Goal: Check status: Check status

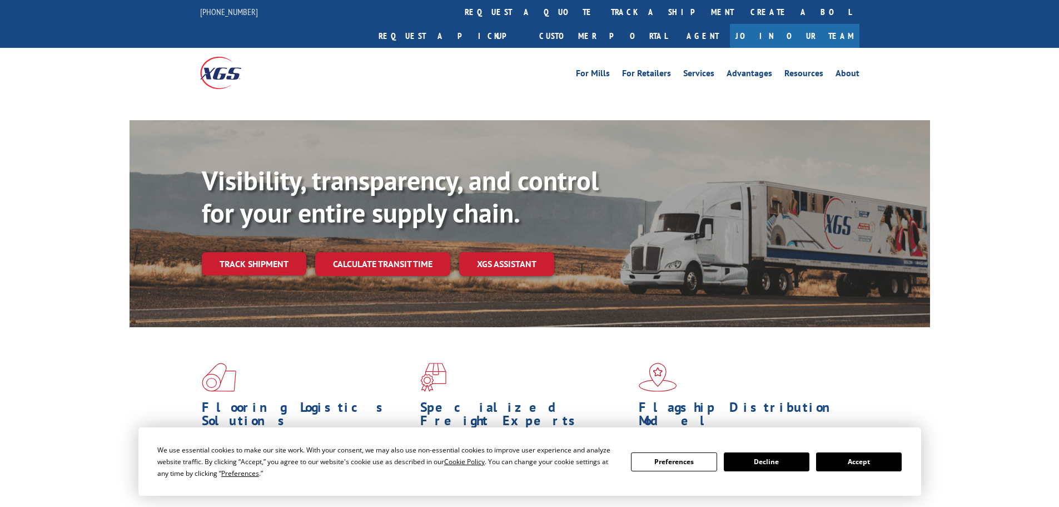
click at [862, 456] on button "Accept" at bounding box center [859, 461] width 86 height 19
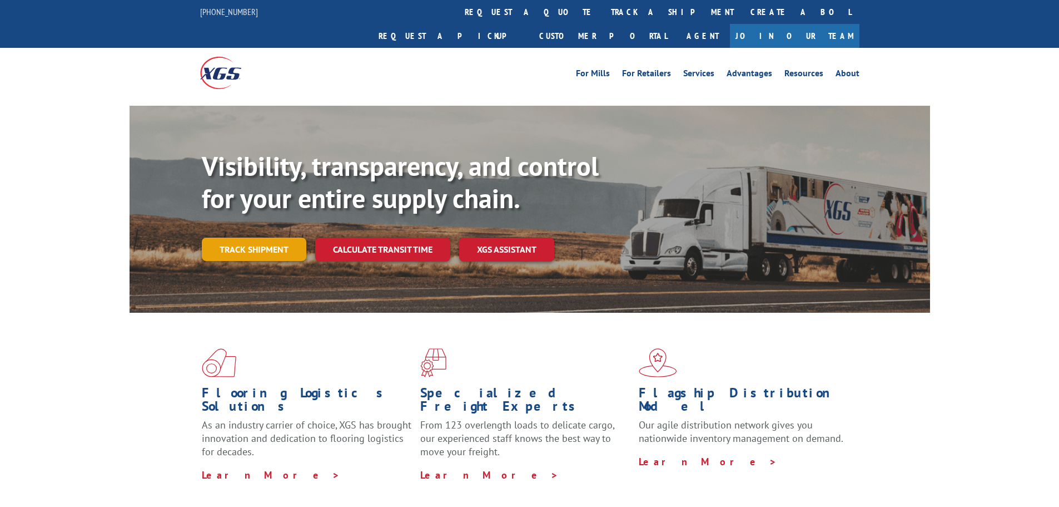
click at [250, 237] on link "Track shipment" at bounding box center [254, 248] width 105 height 23
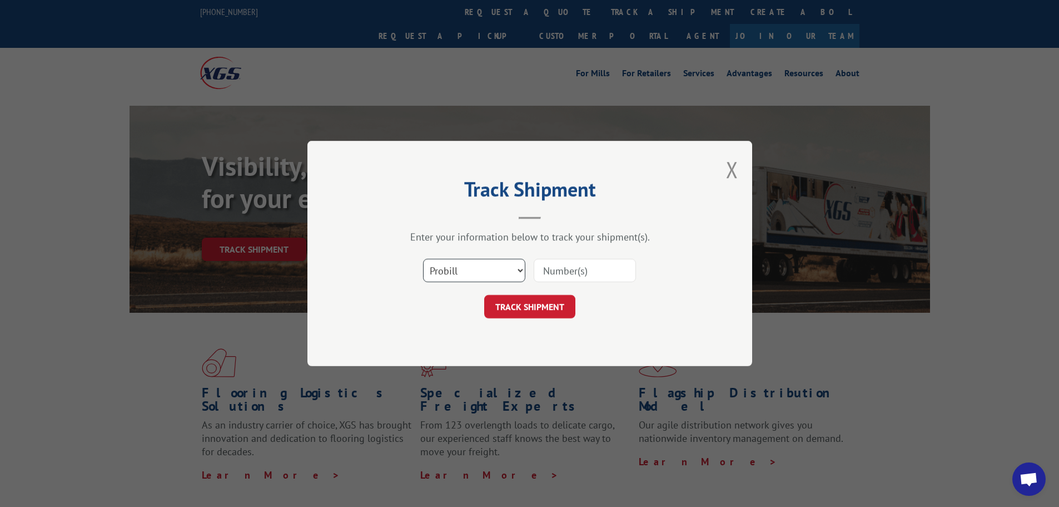
click at [460, 265] on select "Select category... Probill BOL PO" at bounding box center [474, 270] width 102 height 23
select select "bol"
click at [423, 259] on select "Select category... Probill BOL PO" at bounding box center [474, 270] width 102 height 23
click at [542, 266] on input at bounding box center [585, 270] width 102 height 23
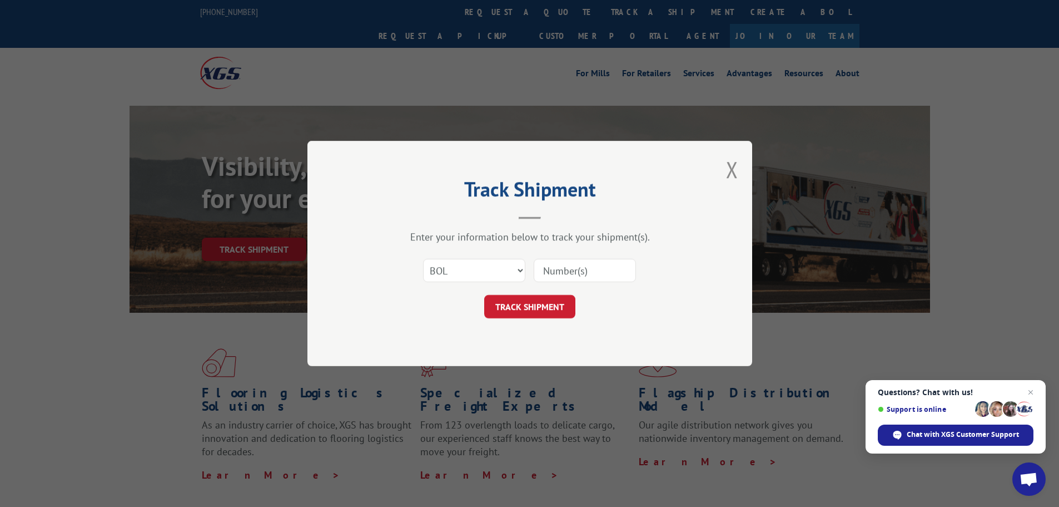
paste input "438391"
type input "438391"
click at [533, 301] on button "TRACK SHIPMENT" at bounding box center [529, 306] width 91 height 23
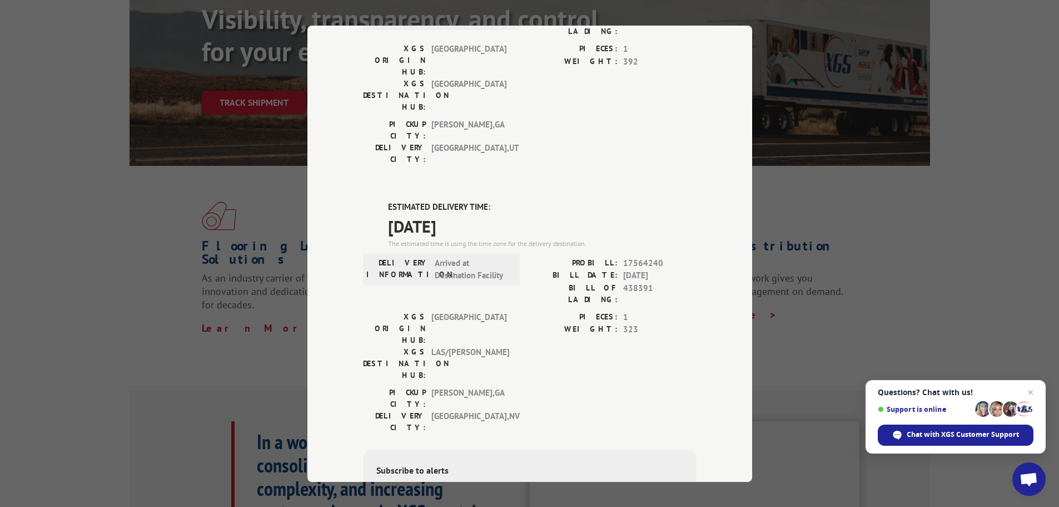
scroll to position [167, 0]
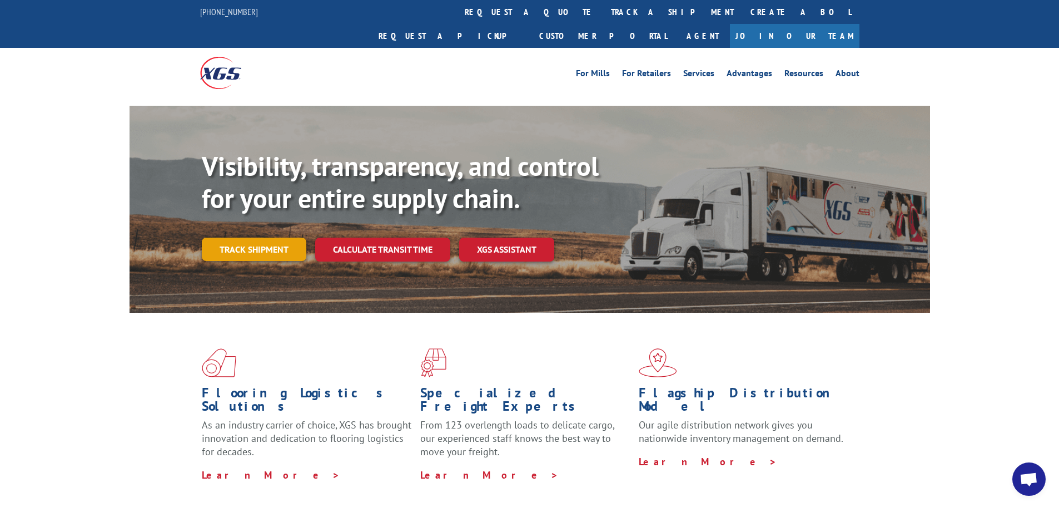
click at [232, 237] on link "Track shipment" at bounding box center [254, 248] width 105 height 23
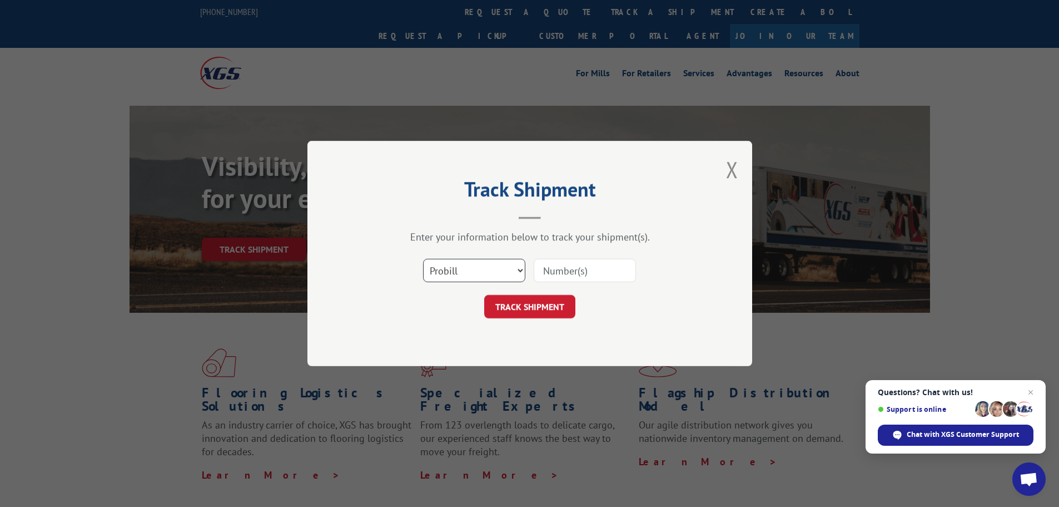
click at [481, 272] on select "Select category... Probill BOL PO" at bounding box center [474, 270] width 102 height 23
select select "bol"
click at [423, 259] on select "Select category... Probill BOL PO" at bounding box center [474, 270] width 102 height 23
click at [550, 267] on input at bounding box center [585, 270] width 102 height 23
paste input "440875"
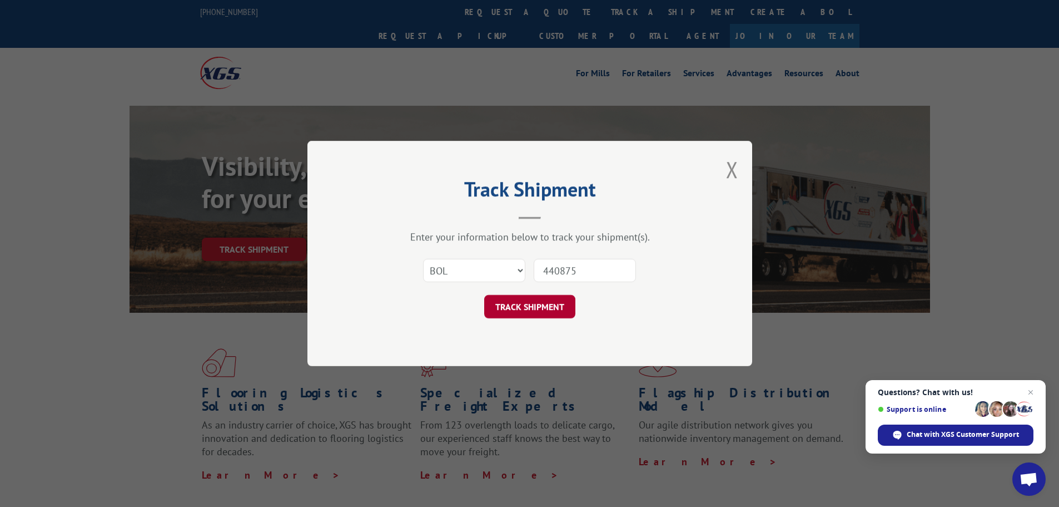
type input "440875"
click at [537, 309] on button "TRACK SHIPMENT" at bounding box center [529, 306] width 91 height 23
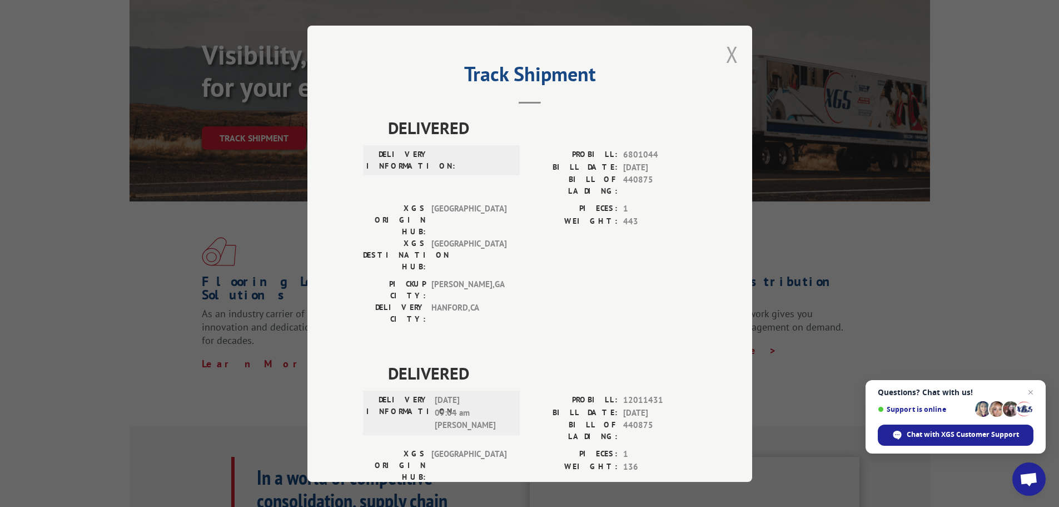
click at [726, 52] on button "Close modal" at bounding box center [732, 53] width 12 height 29
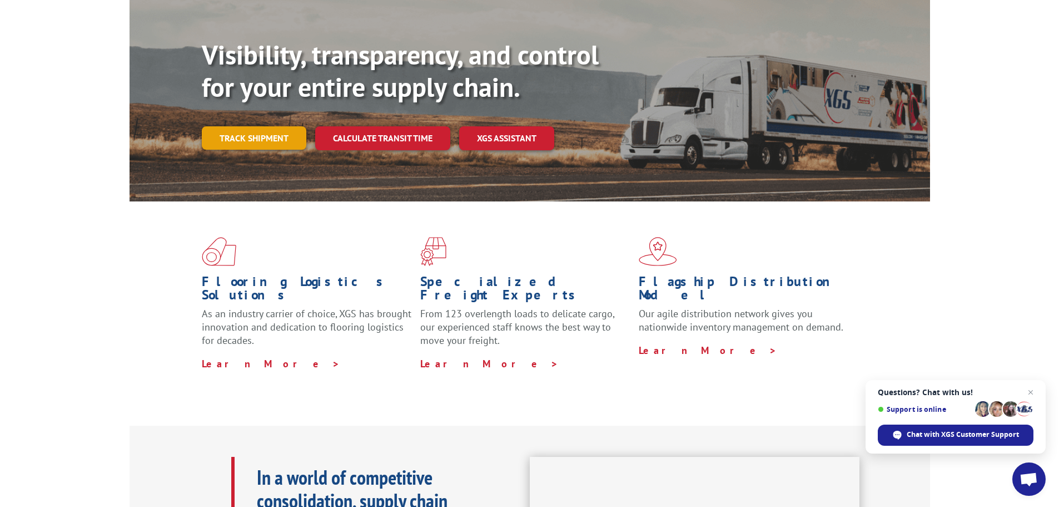
click at [239, 126] on link "Track shipment" at bounding box center [254, 137] width 105 height 23
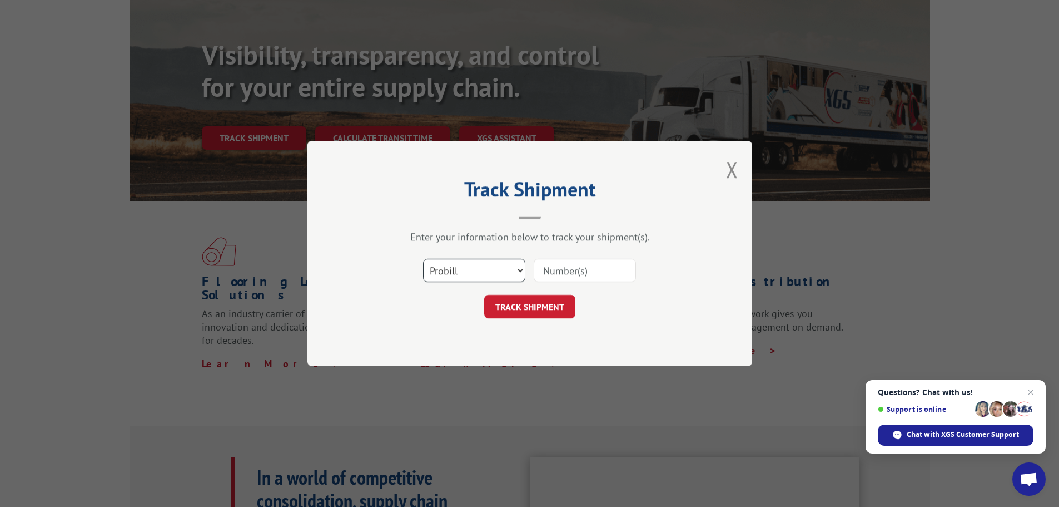
click at [460, 269] on select "Select category... Probill BOL PO" at bounding box center [474, 270] width 102 height 23
select select "bol"
click at [423, 259] on select "Select category... Probill BOL PO" at bounding box center [474, 270] width 102 height 23
click at [569, 267] on input at bounding box center [585, 270] width 102 height 23
paste input "438391"
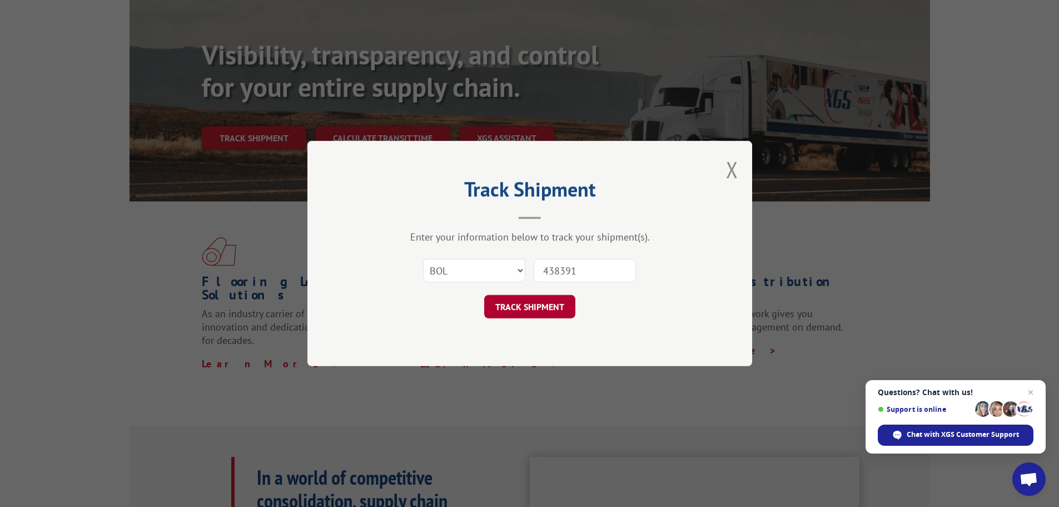
type input "438391"
click at [534, 306] on button "TRACK SHIPMENT" at bounding box center [529, 306] width 91 height 23
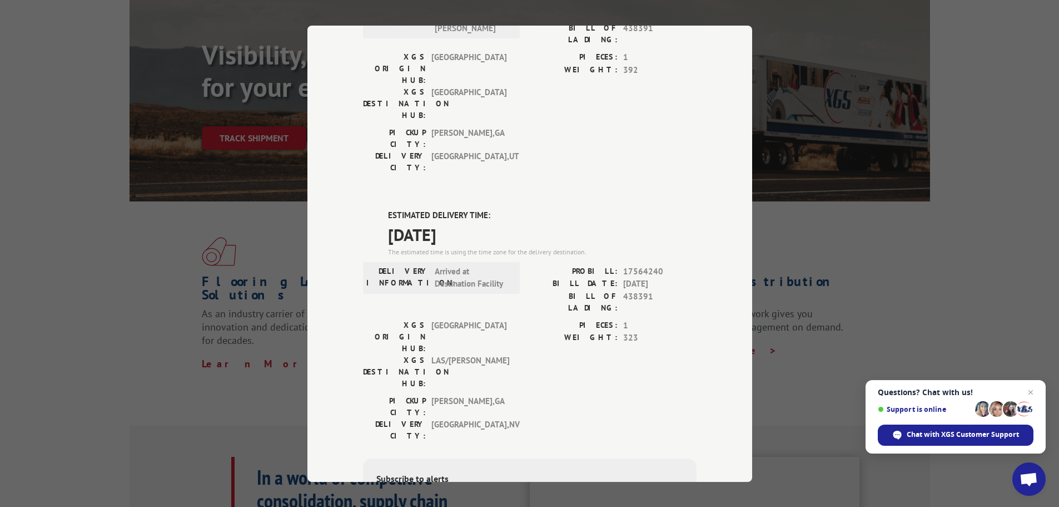
scroll to position [405, 0]
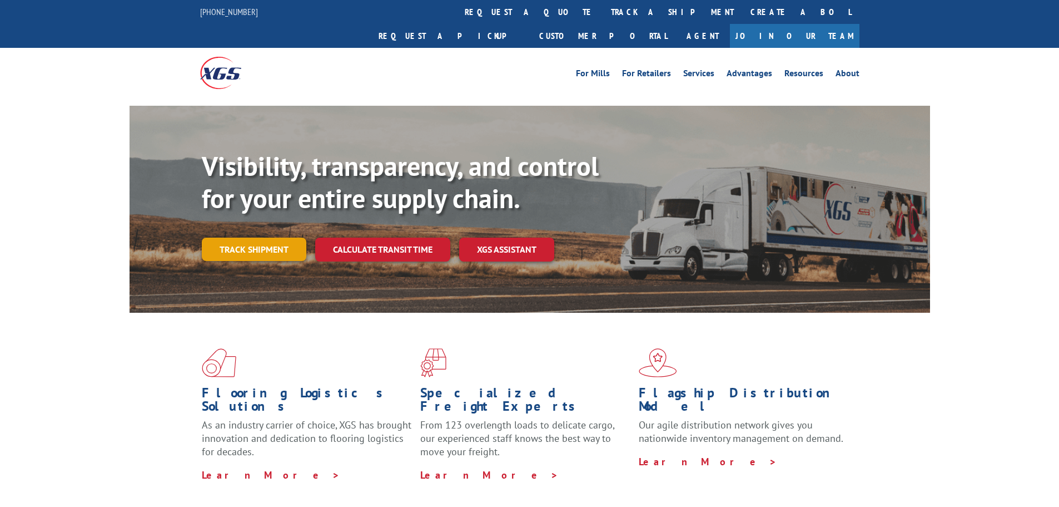
click at [249, 237] on link "Track shipment" at bounding box center [254, 248] width 105 height 23
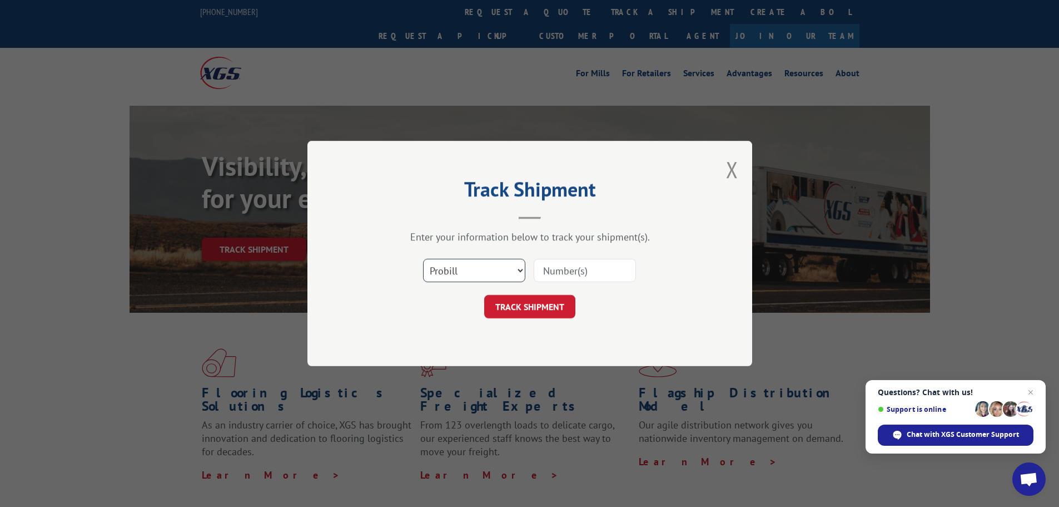
click at [435, 270] on select "Select category... Probill BOL PO" at bounding box center [474, 270] width 102 height 23
select select "bol"
click at [423, 259] on select "Select category... Probill BOL PO" at bounding box center [474, 270] width 102 height 23
click at [576, 269] on input at bounding box center [585, 270] width 102 height 23
paste input "5157811"
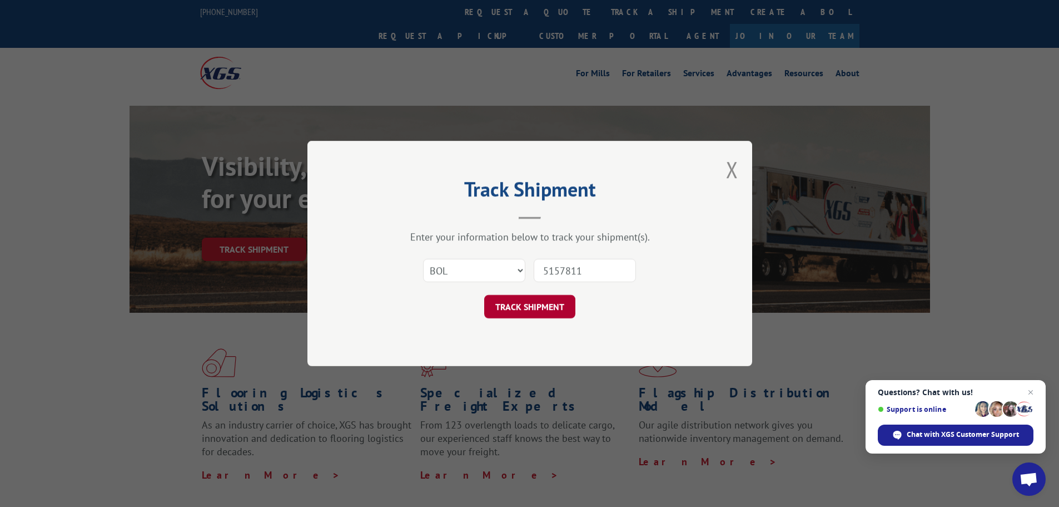
type input "5157811"
click at [522, 303] on button "TRACK SHIPMENT" at bounding box center [529, 306] width 91 height 23
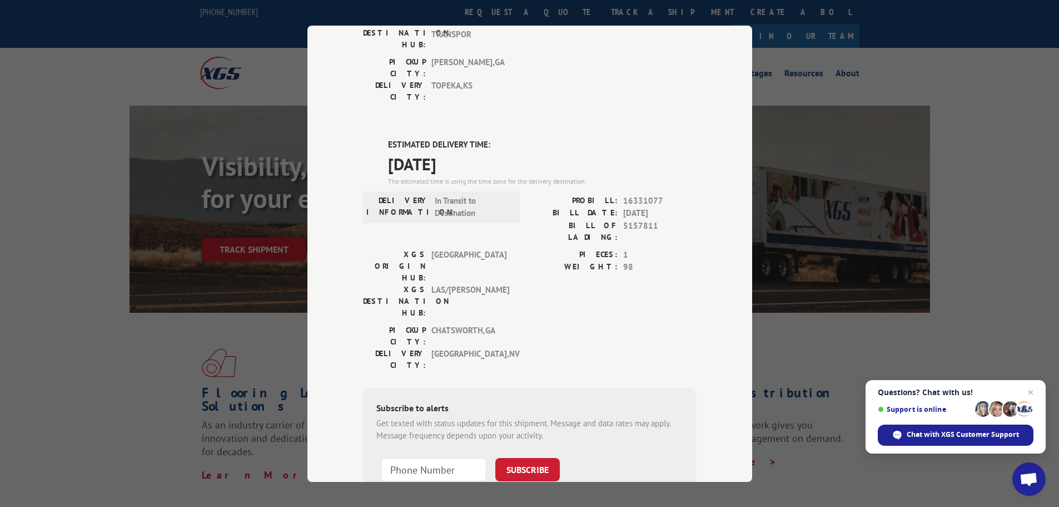
scroll to position [222, 0]
